Goal: Information Seeking & Learning: Learn about a topic

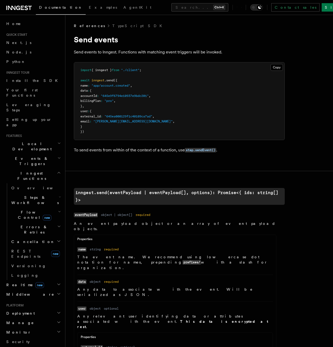
click at [38, 154] on h2 "Events & Triggers" at bounding box center [33, 161] width 58 height 15
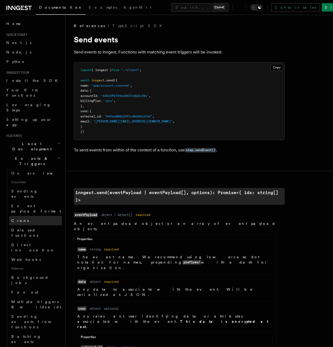
click at [23, 216] on link "Crons" at bounding box center [35, 220] width 53 height 9
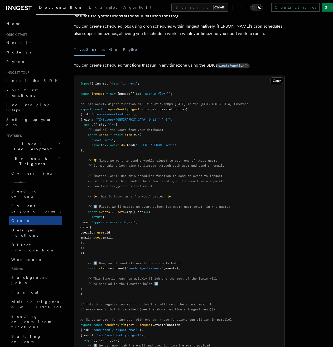
scroll to position [26, 0]
click at [24, 169] on link "Overview" at bounding box center [35, 173] width 53 height 9
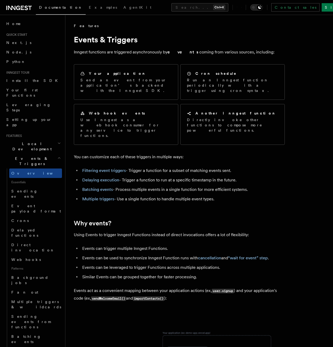
click at [28, 156] on span "Events & Triggers" at bounding box center [30, 161] width 53 height 11
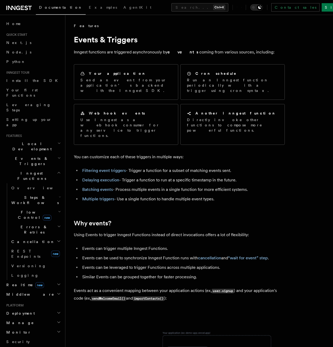
click at [25, 195] on span "Steps & Workflows" at bounding box center [34, 200] width 50 height 11
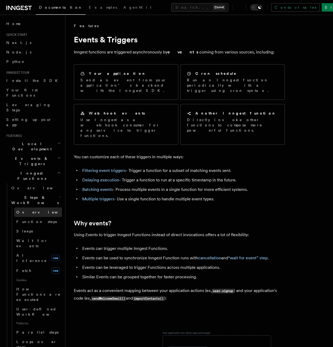
click at [27, 210] on span "Overview" at bounding box center [43, 212] width 54 height 4
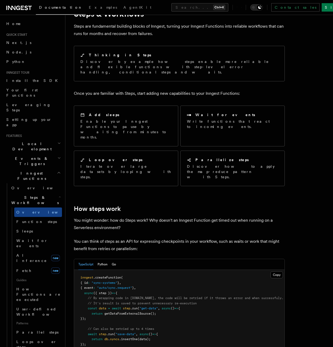
scroll to position [132, 0]
